Goal: Information Seeking & Learning: Understand process/instructions

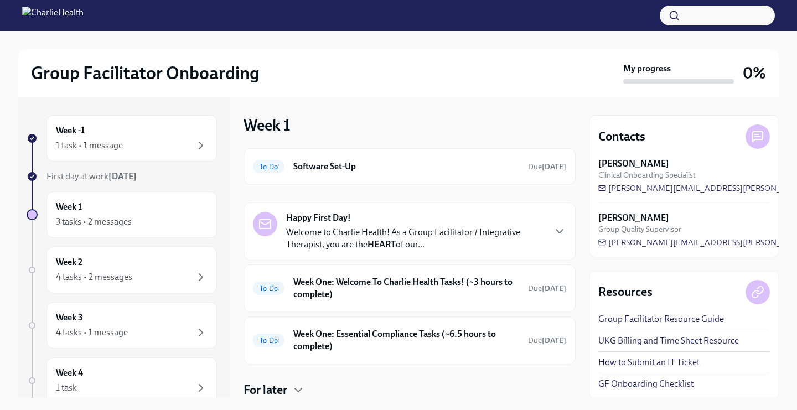
scroll to position [36, 0]
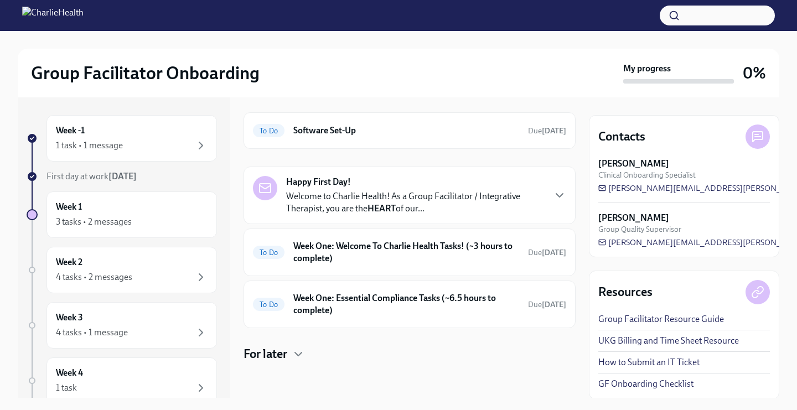
click at [352, 187] on div "Happy First Day! Welcome to Charlie Health! As a Group Facilitator / Integrativ…" at bounding box center [415, 195] width 258 height 39
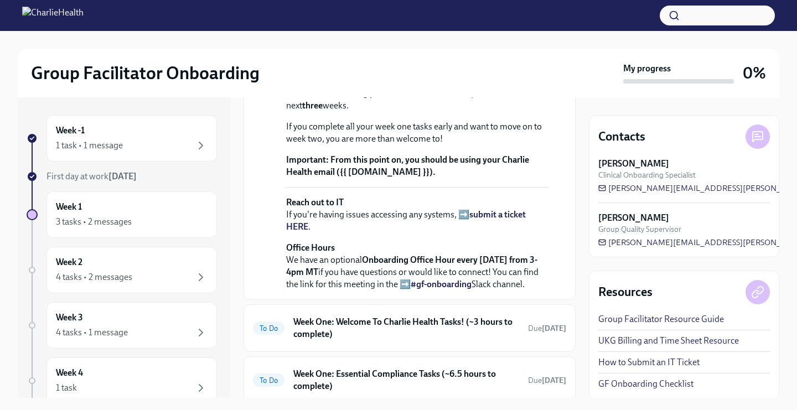
scroll to position [346, 0]
click at [367, 97] on strong "view the FULL onboarding plan HERE" at bounding box center [414, 86] width 257 height 23
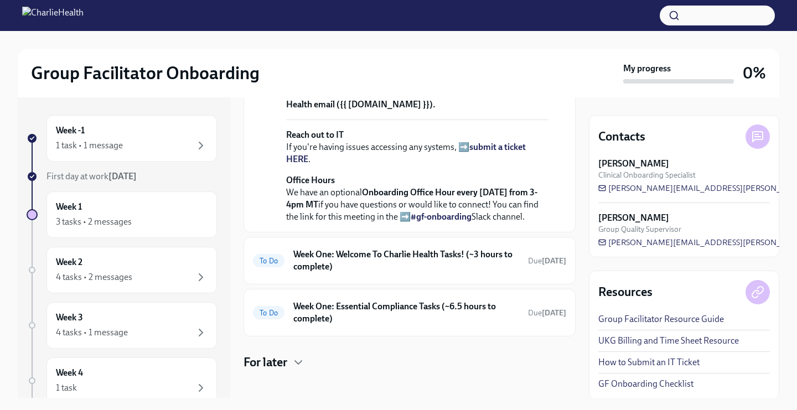
scroll to position [425, 0]
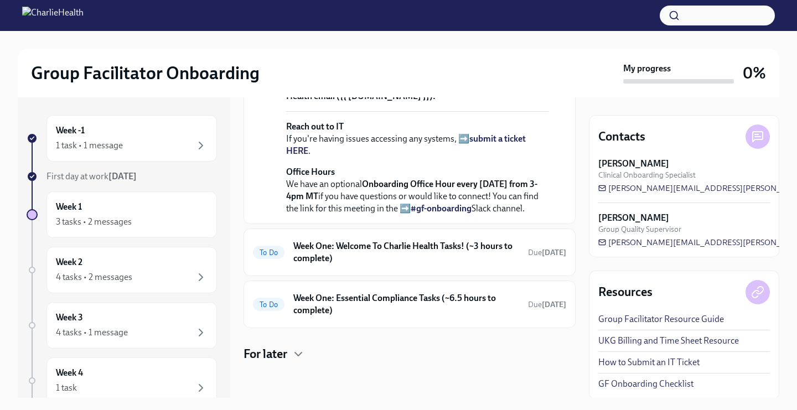
click at [428, 214] on link "#gf-onboarding" at bounding box center [440, 208] width 61 height 11
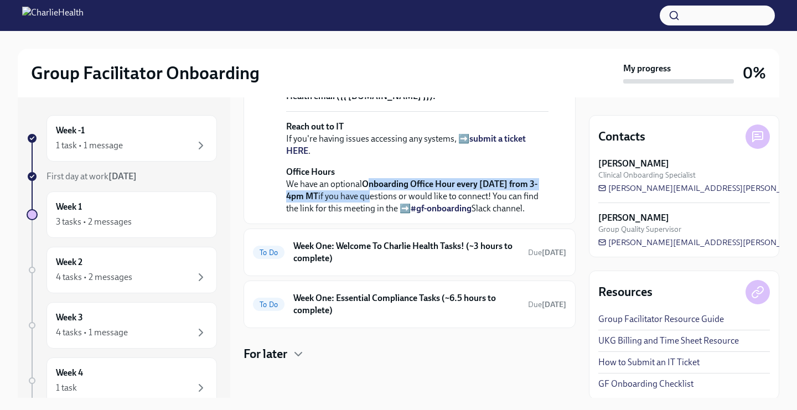
drag, startPoint x: 367, startPoint y: 286, endPoint x: 368, endPoint y: 303, distance: 17.2
click at [368, 215] on p "Office Hours We have an optional Onboarding Office Hour every [DATE] from 3-4pm…" at bounding box center [417, 190] width 262 height 49
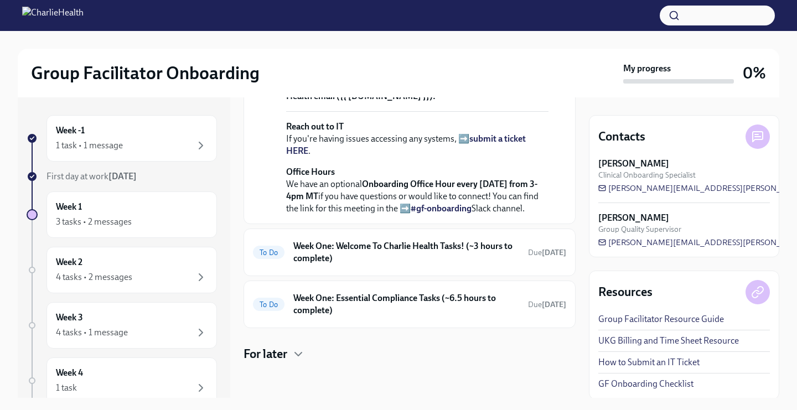
click at [363, 215] on p "Office Hours We have an optional Onboarding Office Hour every [DATE] from 3-4pm…" at bounding box center [417, 190] width 262 height 49
drag, startPoint x: 362, startPoint y: 290, endPoint x: 457, endPoint y: 292, distance: 94.6
click at [457, 215] on p "Office Hours We have an optional Onboarding Office Hour every [DATE] from 3-4pm…" at bounding box center [417, 190] width 262 height 49
copy p "Onboarding Office Hour"
click at [688, 172] on span "Clinical Onboarding Specialist" at bounding box center [646, 175] width 97 height 11
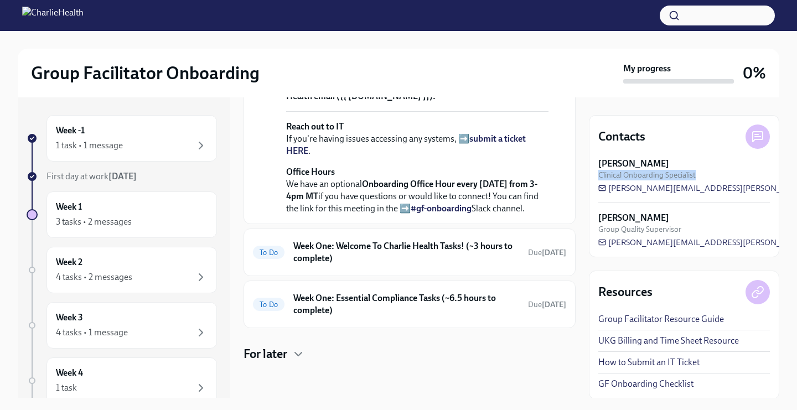
drag, startPoint x: 700, startPoint y: 175, endPoint x: 596, endPoint y: 177, distance: 103.5
click at [596, 177] on div "Contacts [PERSON_NAME] Clinical Onboarding Specialist [PERSON_NAME][EMAIL_ADDRE…" at bounding box center [684, 186] width 190 height 142
copy span "Clinical Onboarding Specialist"
